Goal: Manage account settings

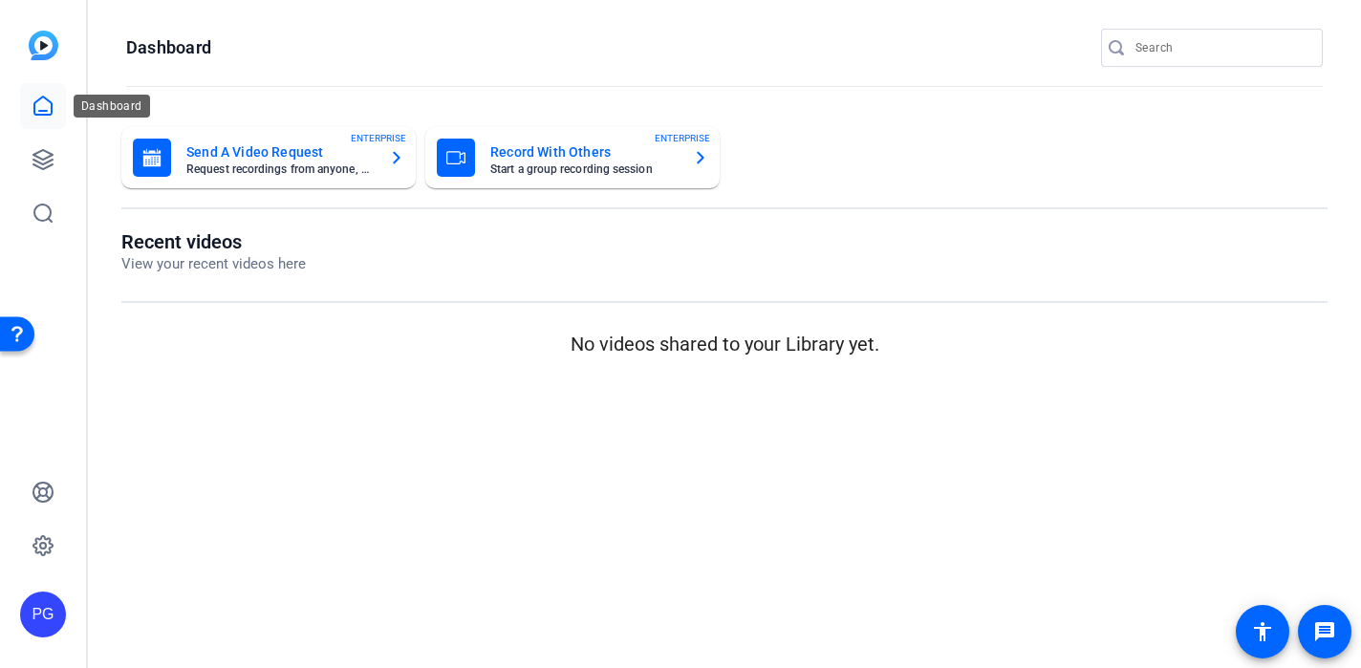
click at [50, 104] on icon at bounding box center [43, 106] width 23 height 23
click at [42, 107] on icon at bounding box center [43, 106] width 23 height 23
click at [43, 42] on img at bounding box center [44, 46] width 30 height 30
click at [43, 158] on icon at bounding box center [43, 159] width 23 height 23
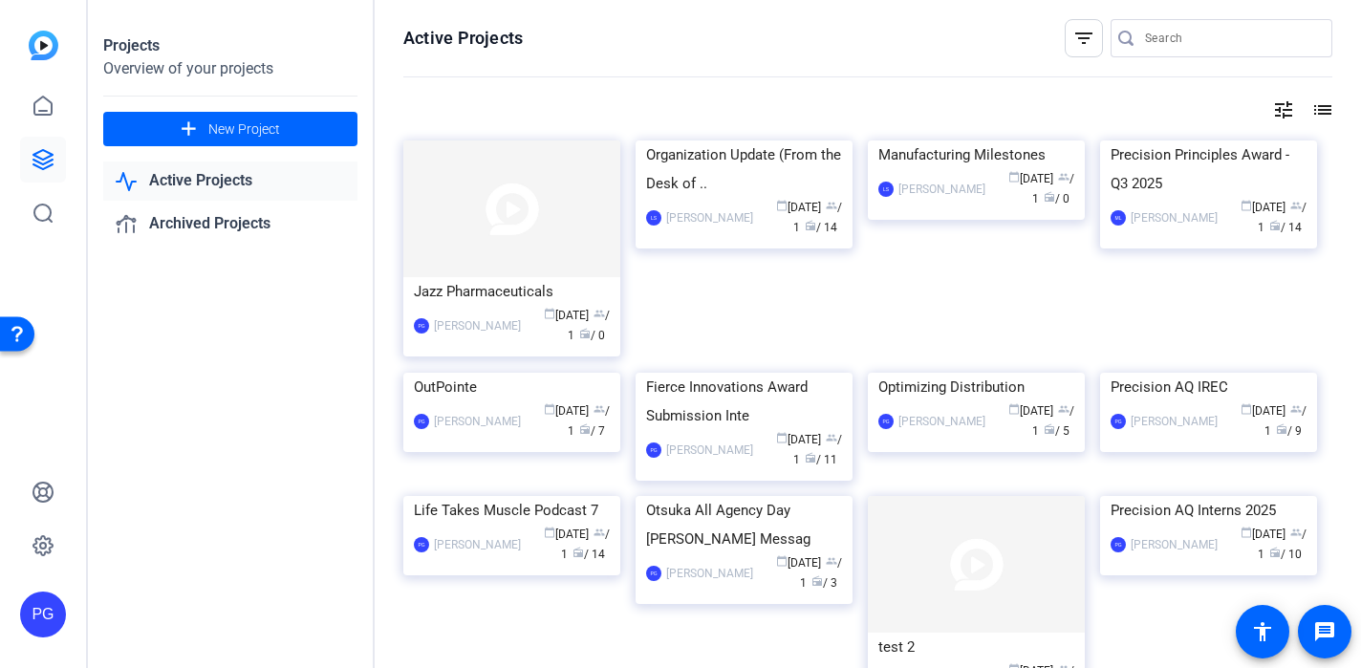
click at [45, 605] on div "PG" at bounding box center [43, 615] width 46 height 46
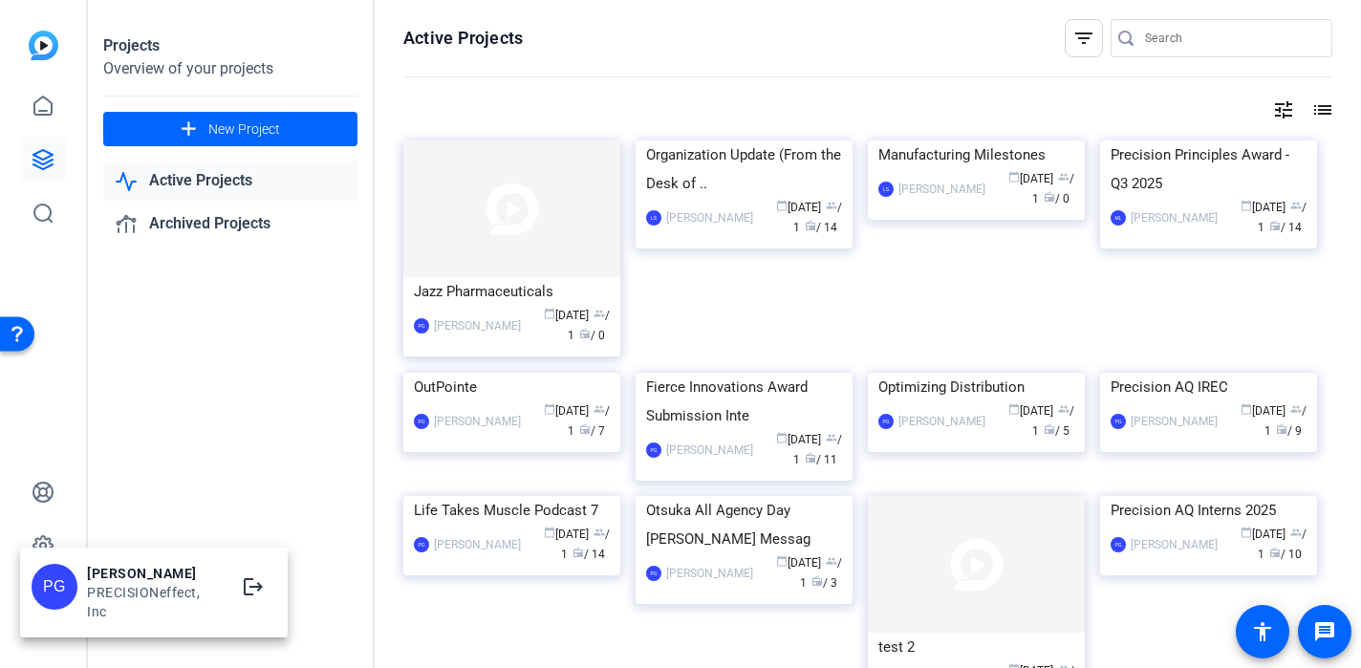
click at [128, 577] on div "[PERSON_NAME]" at bounding box center [154, 573] width 134 height 19
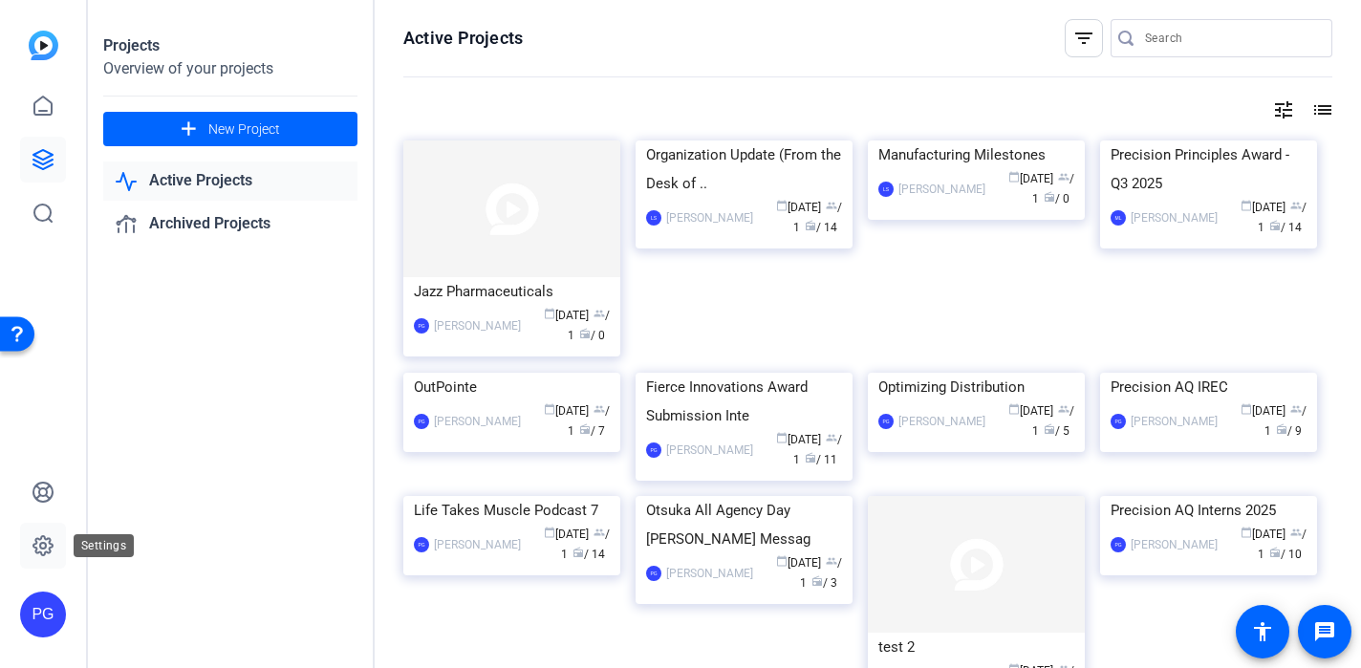
click at [41, 539] on icon at bounding box center [43, 545] width 23 height 23
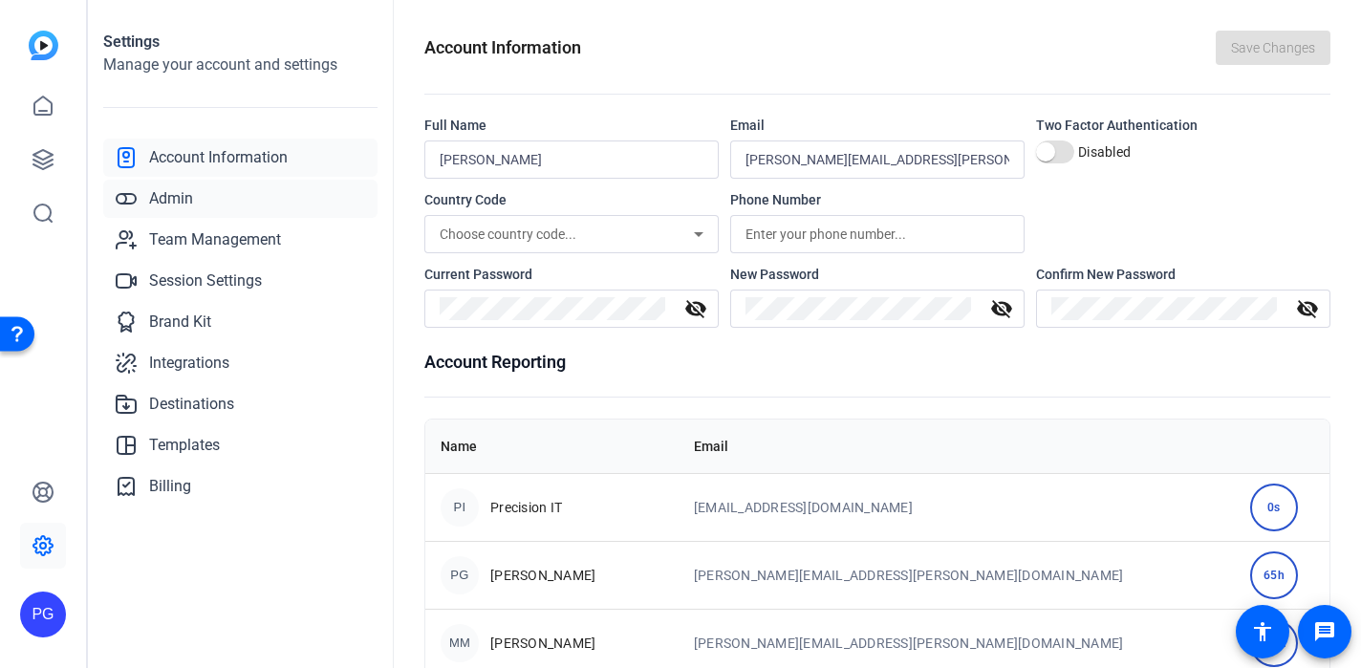
click at [200, 196] on link "Admin" at bounding box center [240, 199] width 274 height 38
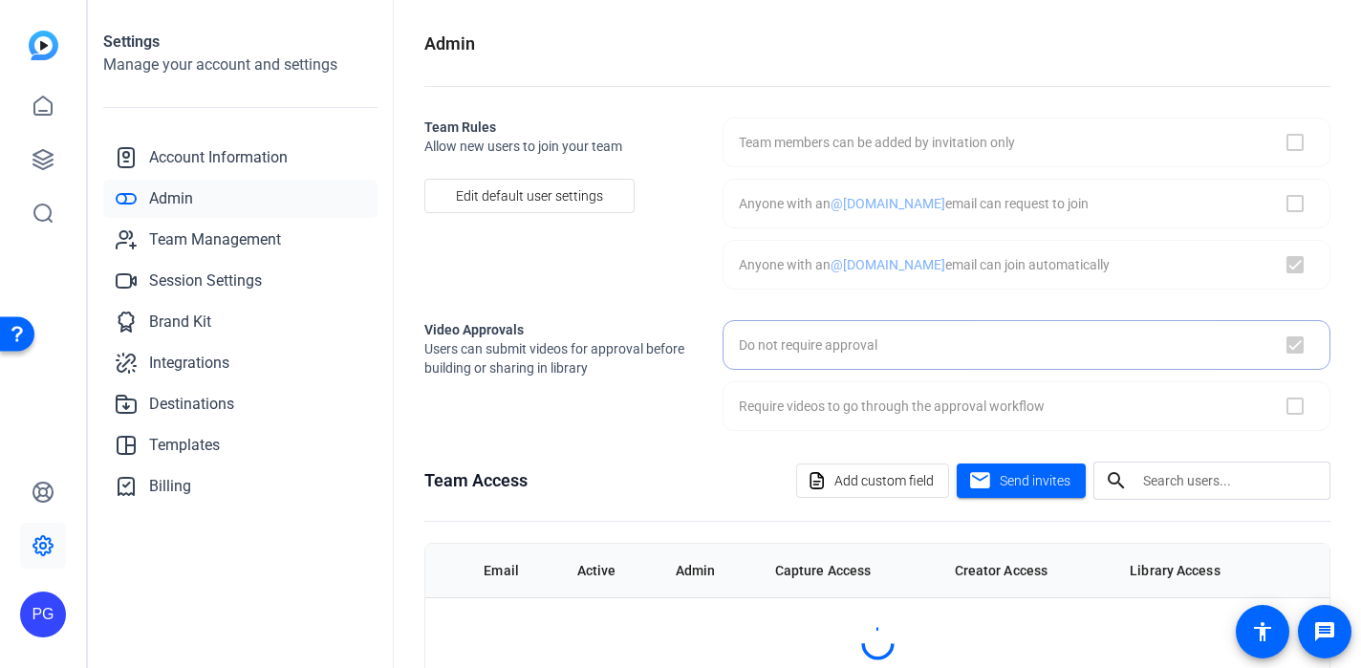
checkbox input "true"
